Goal: Task Accomplishment & Management: Use online tool/utility

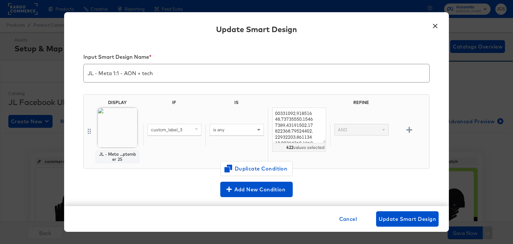
scroll to position [51, 0]
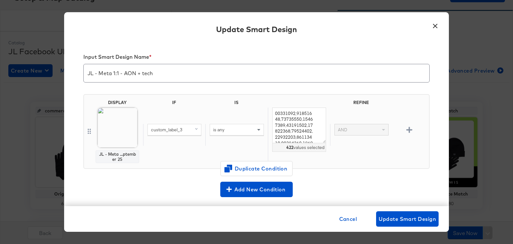
click at [437, 25] on button "×" at bounding box center [435, 25] width 12 height 12
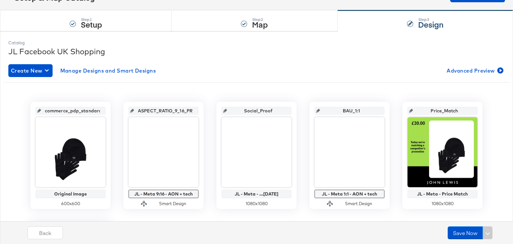
scroll to position [0, 0]
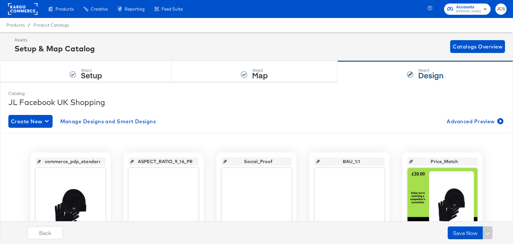
click at [31, 13] on rect at bounding box center [23, 9] width 30 height 12
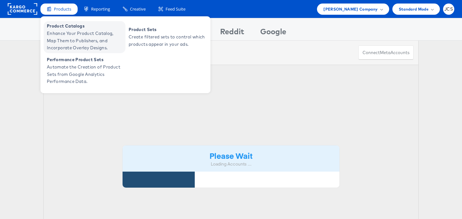
click at [63, 32] on span "Enhance Your Product Catalog, Map Them to Publishers, and Incorporate Overlay D…" at bounding box center [85, 41] width 77 height 22
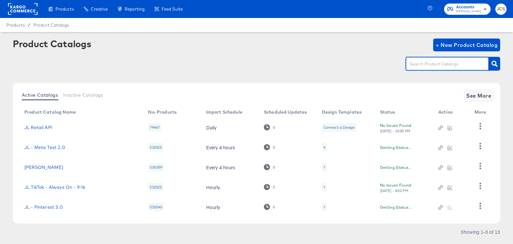
click at [451, 64] on input "text" at bounding box center [442, 63] width 68 height 7
type input "main"
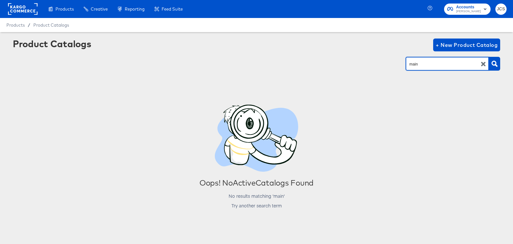
click at [33, 11] on rect at bounding box center [23, 9] width 30 height 12
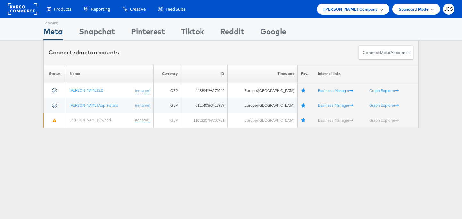
click at [345, 12] on span "[PERSON_NAME] Company" at bounding box center [350, 9] width 54 height 7
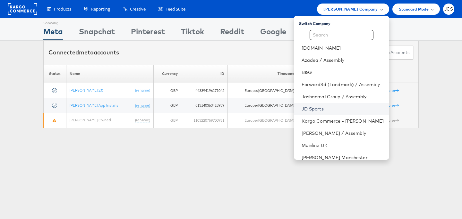
click at [303, 110] on link "JD Sports" at bounding box center [342, 109] width 82 height 6
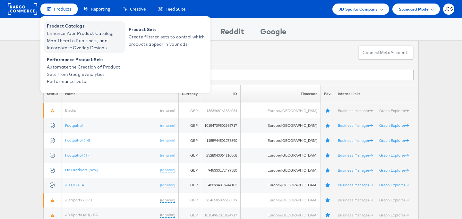
click at [65, 41] on span "Enhance Your Product Catalog, Map Them to Publishers, and Incorporate Overlay D…" at bounding box center [85, 41] width 77 height 22
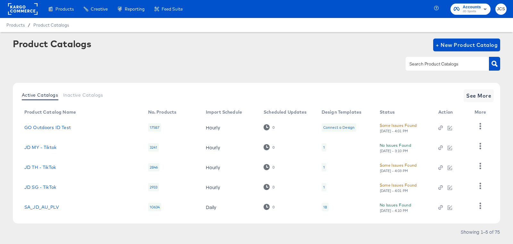
click at [428, 60] on div at bounding box center [447, 63] width 83 height 13
type input "main"
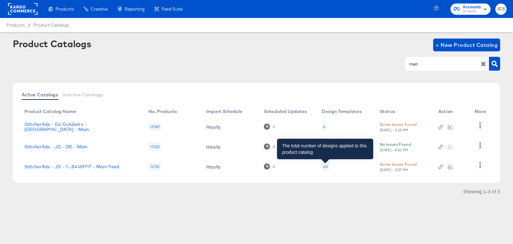
click at [327, 167] on div "20" at bounding box center [325, 166] width 4 height 5
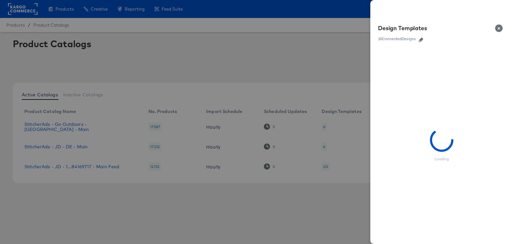
click at [422, 41] on icon "button" at bounding box center [421, 40] width 4 height 4
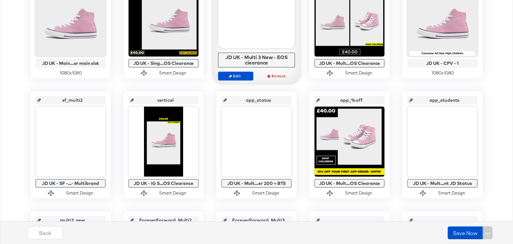
scroll to position [184, 0]
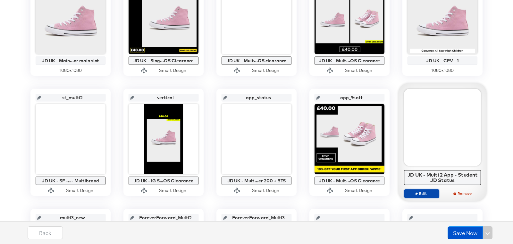
click at [431, 191] on span "Edit" at bounding box center [422, 193] width 30 height 5
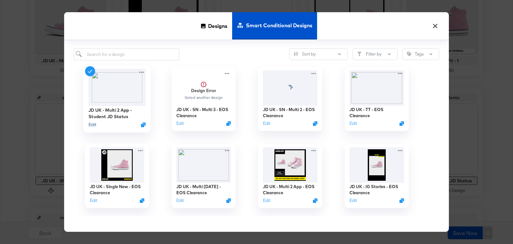
click at [91, 125] on button "Edit" at bounding box center [93, 124] width 8 height 6
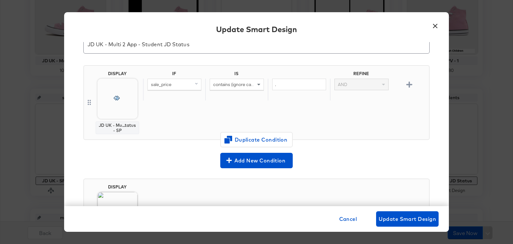
scroll to position [27, 0]
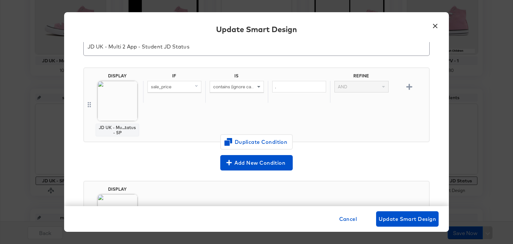
click at [435, 28] on button "×" at bounding box center [435, 25] width 12 height 12
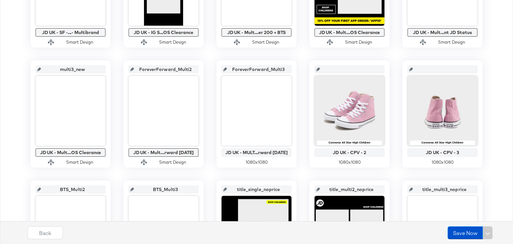
scroll to position [332, 0]
